Goal: Task Accomplishment & Management: Use online tool/utility

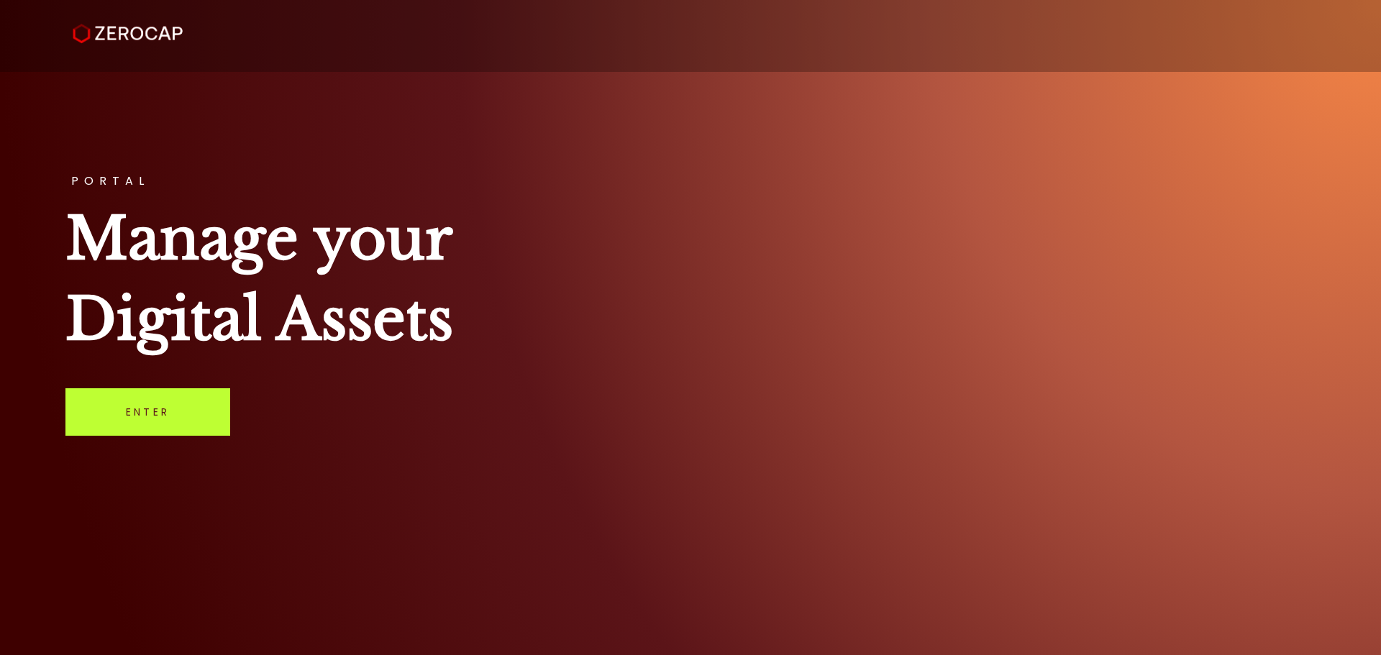
click at [97, 420] on link "Enter" at bounding box center [147, 411] width 165 height 47
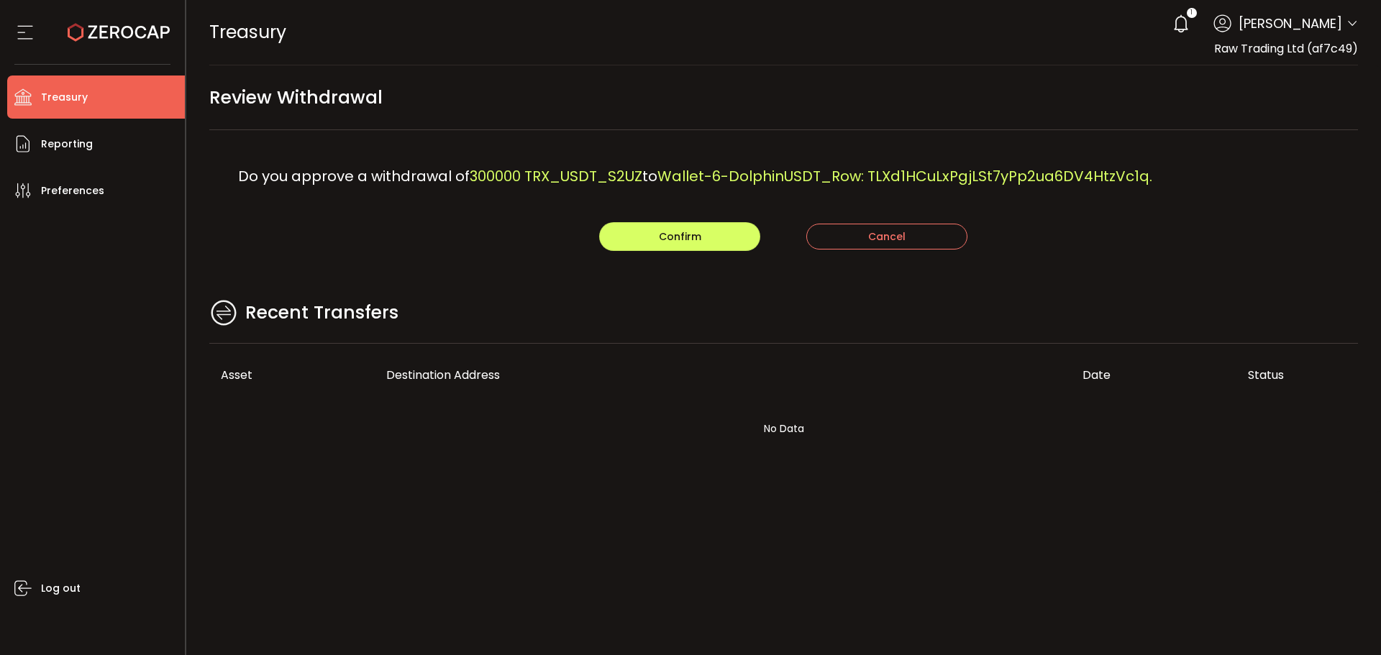
click at [822, 132] on div "Do you approve a withdrawal of 300000 TRX_USDT_S2UZ to Wallet-6-DolphinUSDT_Row…" at bounding box center [783, 176] width 1149 height 92
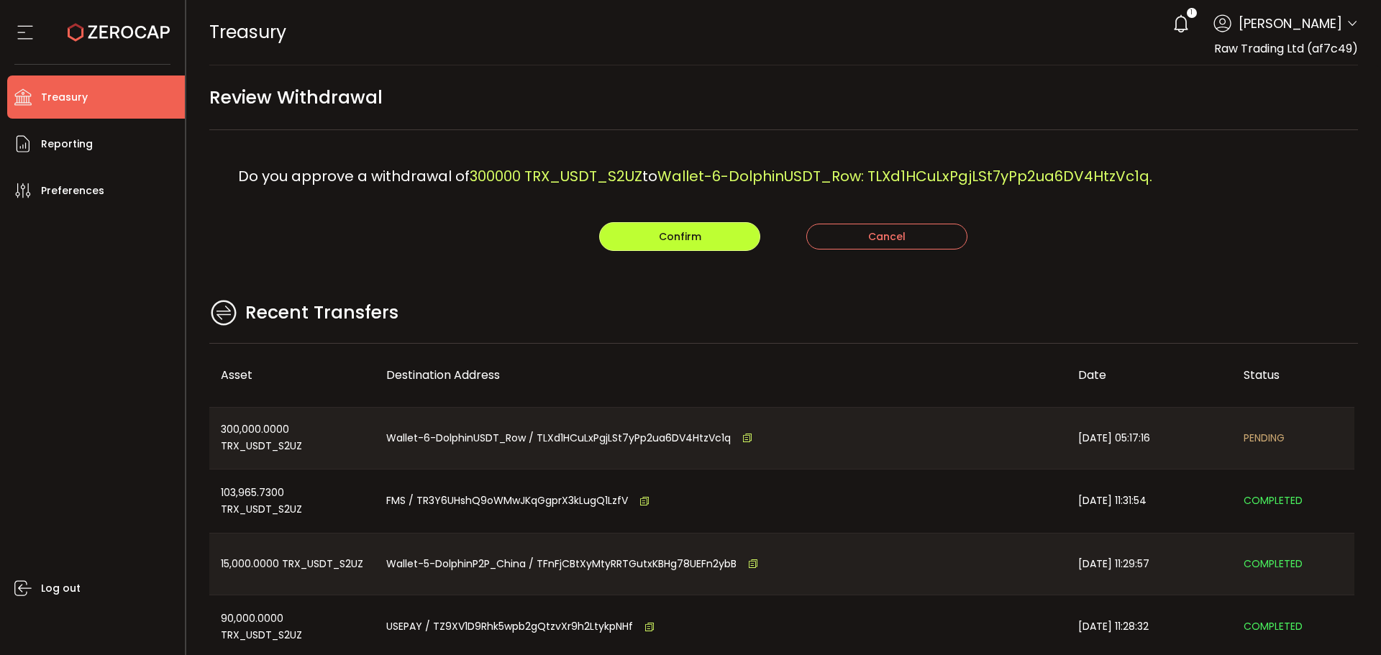
click at [650, 239] on button "Confirm" at bounding box center [679, 236] width 161 height 29
